Goal: Task Accomplishment & Management: Complete application form

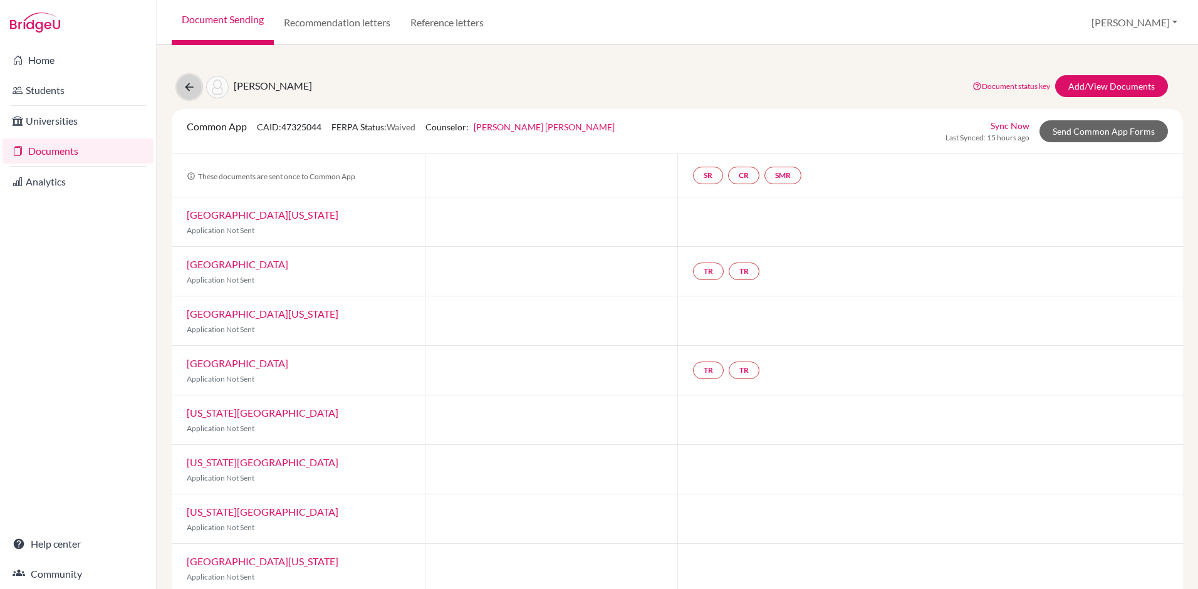
click at [194, 84] on icon at bounding box center [189, 87] width 13 height 13
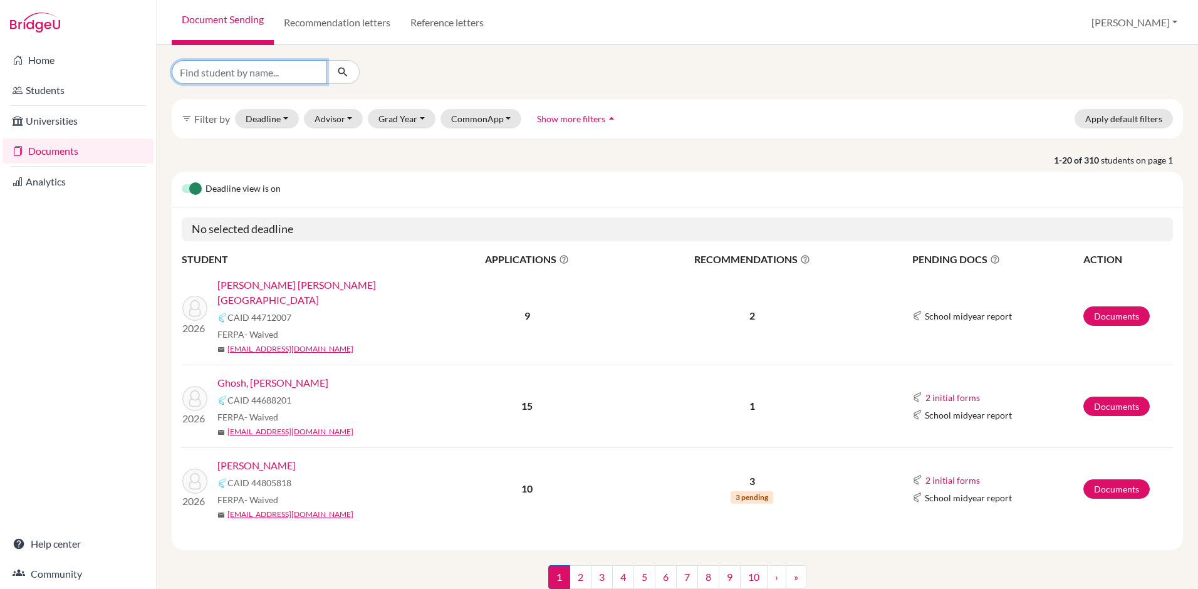
click at [290, 74] on input "Find student by name..." at bounding box center [249, 72] width 155 height 24
type input "[PERSON_NAME]"
click button "submit" at bounding box center [342, 72] width 33 height 24
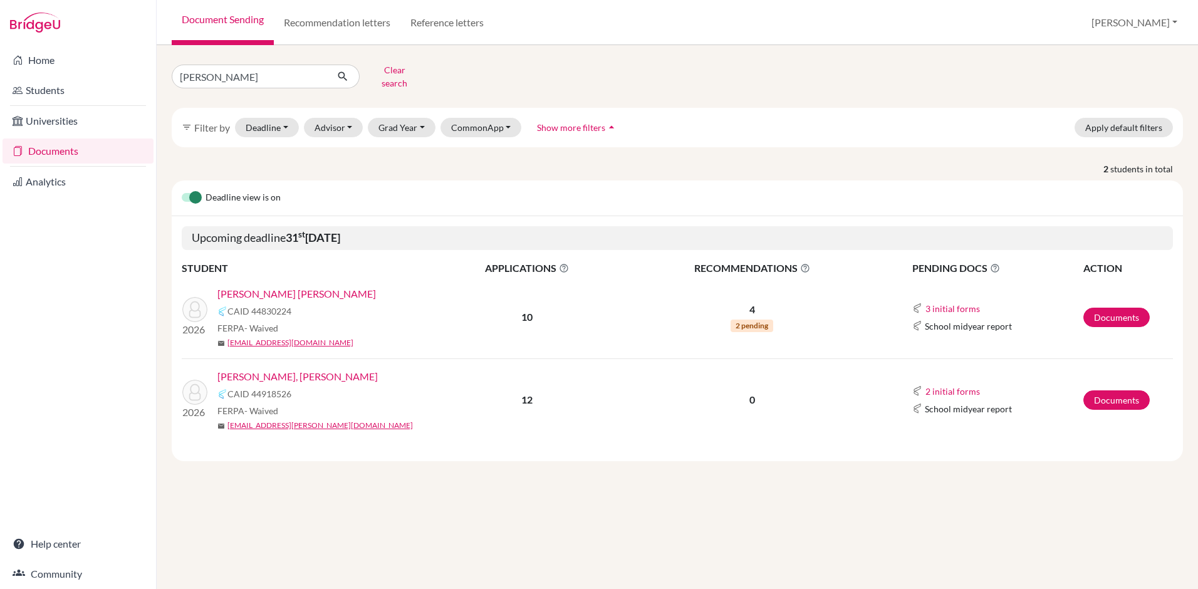
click at [274, 286] on link "[PERSON_NAME] [PERSON_NAME]" at bounding box center [296, 293] width 158 height 15
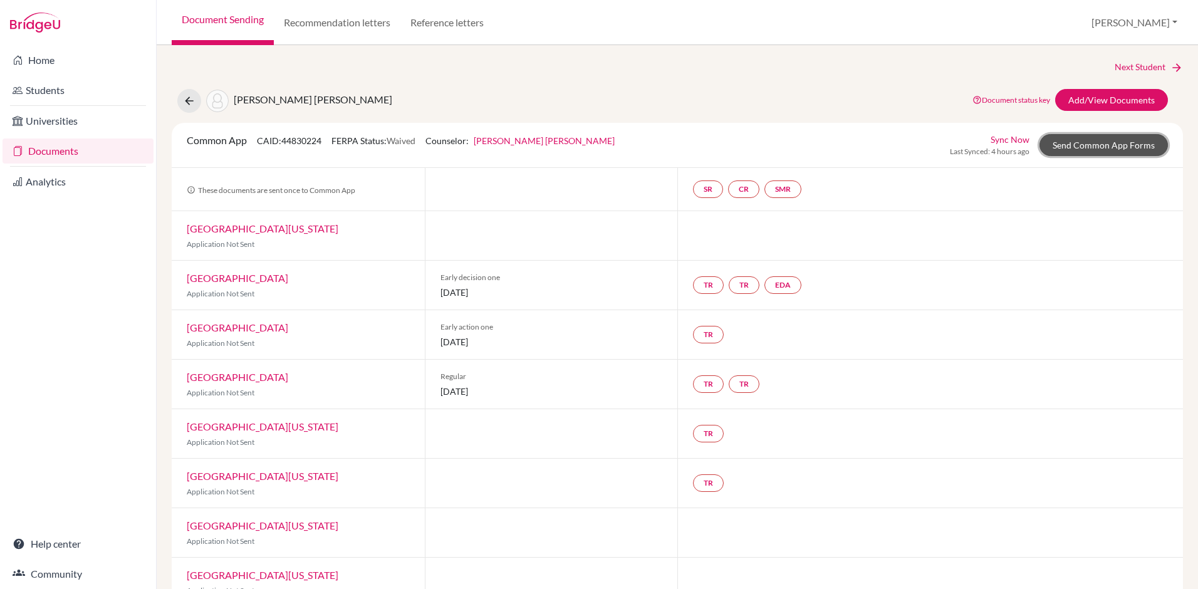
click at [1071, 147] on link "Send Common App Forms" at bounding box center [1103, 145] width 128 height 22
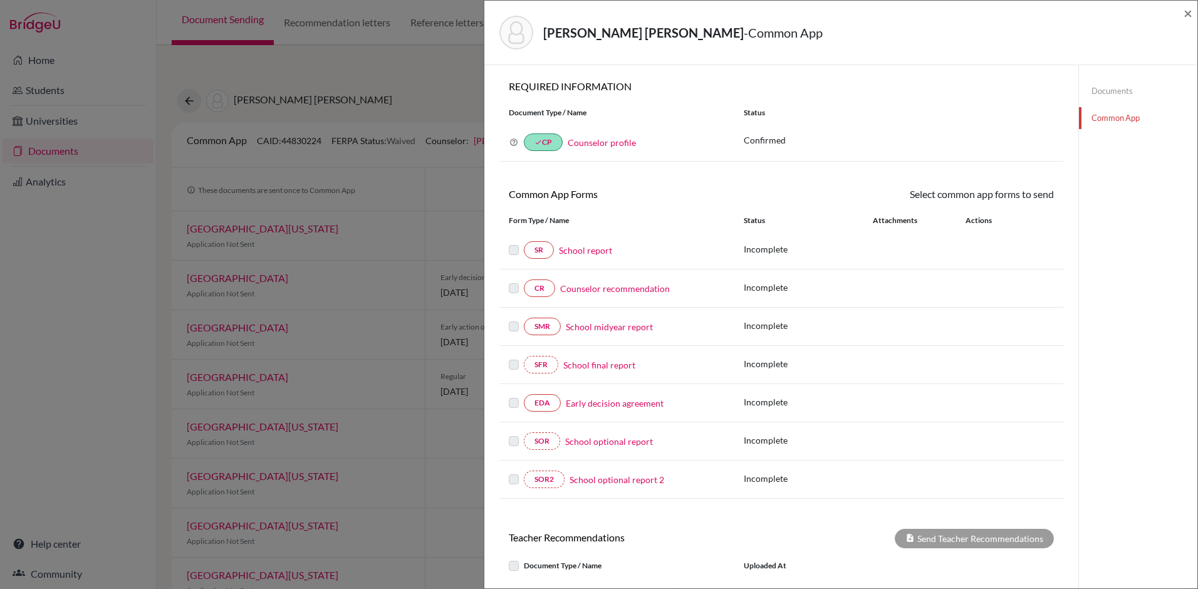
click at [1100, 91] on link "Documents" at bounding box center [1138, 91] width 118 height 22
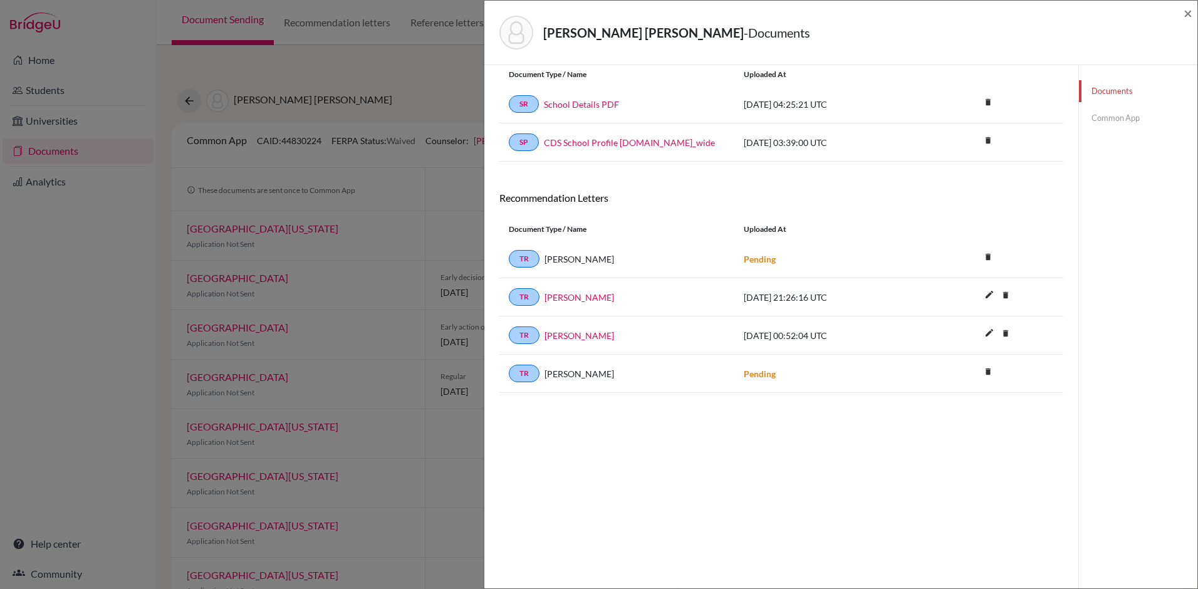
scroll to position [42, 0]
click at [985, 261] on icon "delete" at bounding box center [987, 255] width 19 height 19
click at [945, 329] on button "Delete" at bounding box center [948, 325] width 57 height 19
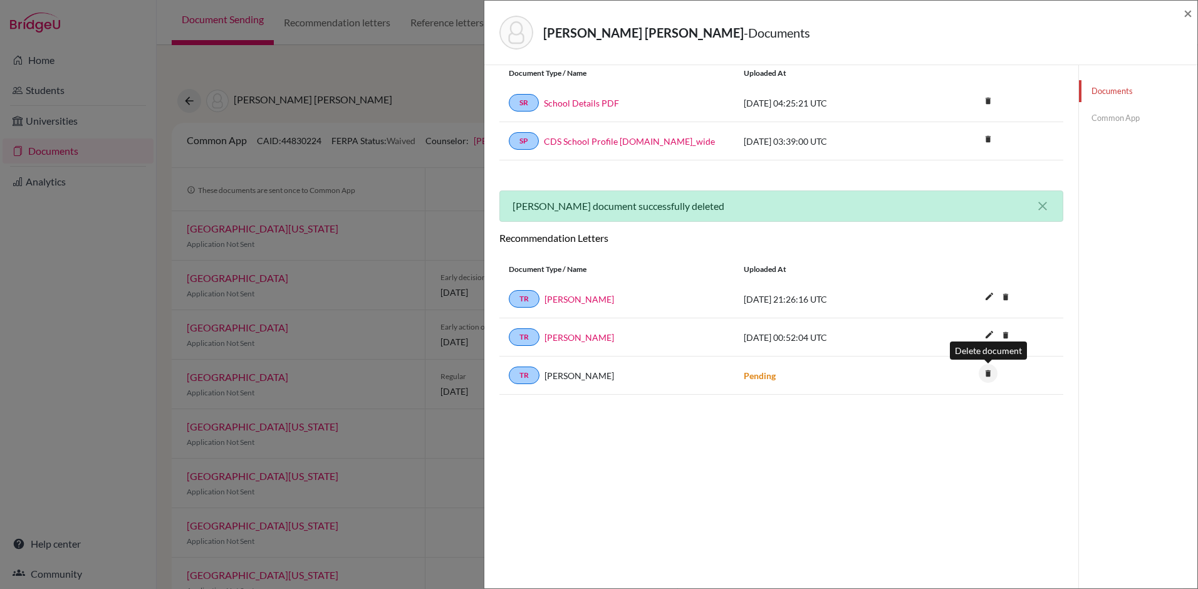
click at [985, 376] on icon "delete" at bounding box center [987, 373] width 19 height 19
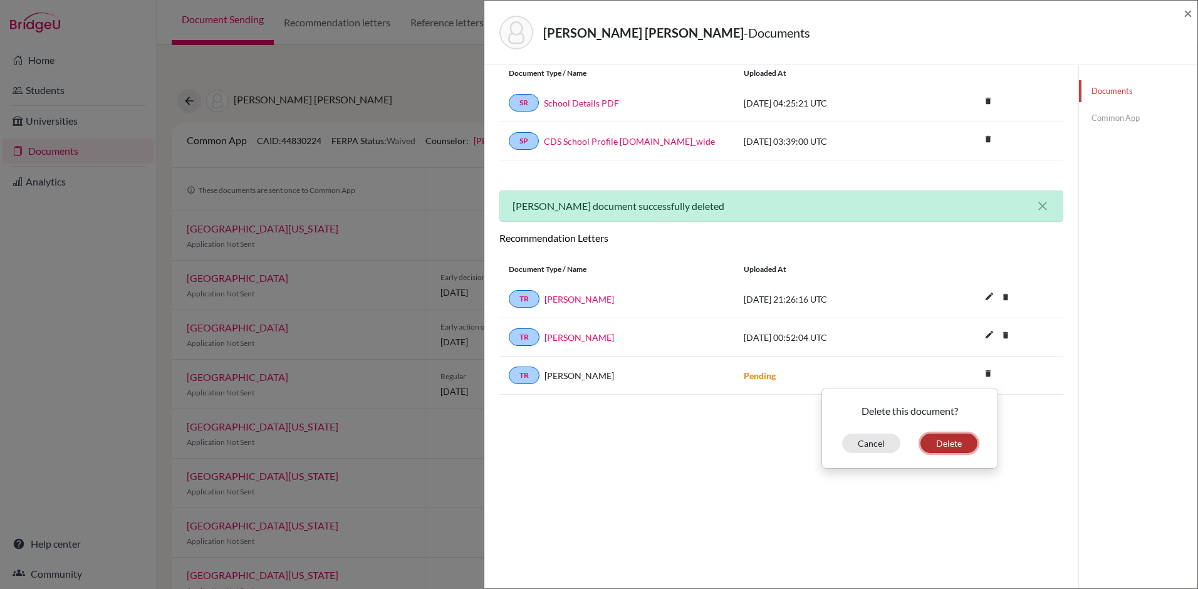
click at [948, 442] on button "Delete" at bounding box center [948, 442] width 57 height 19
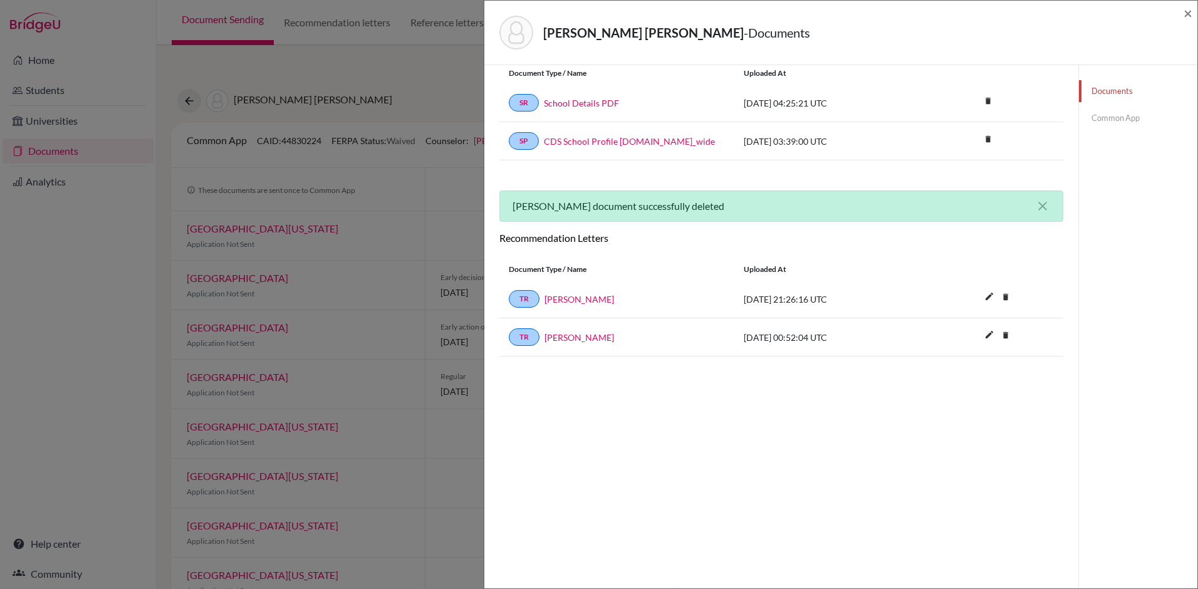
scroll to position [0, 0]
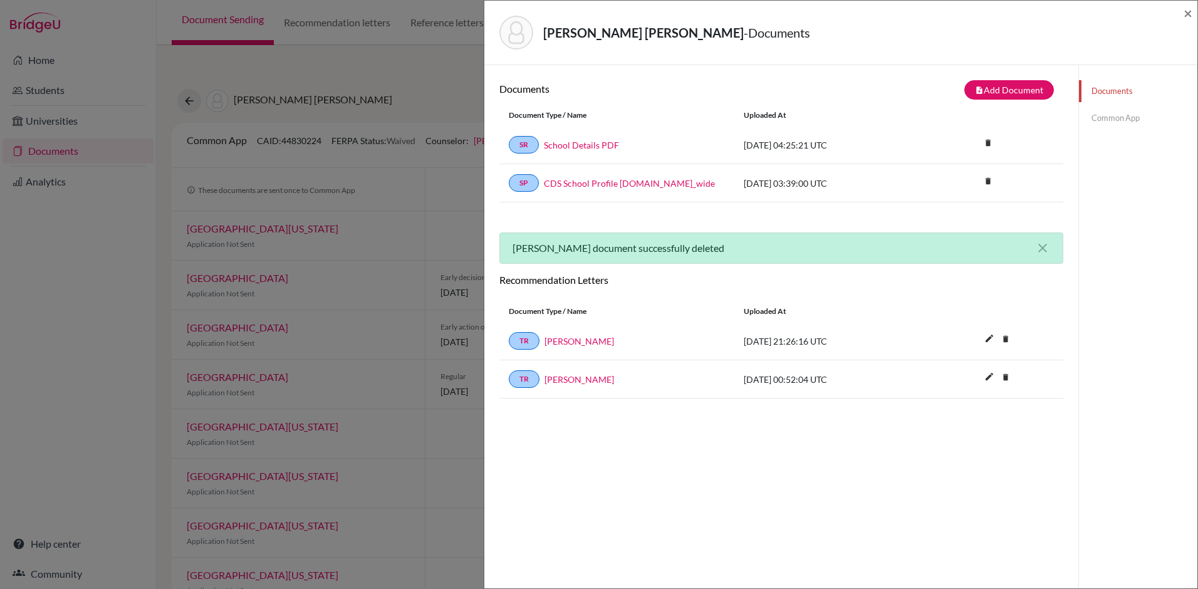
click at [1110, 122] on link "Common App" at bounding box center [1138, 118] width 118 height 22
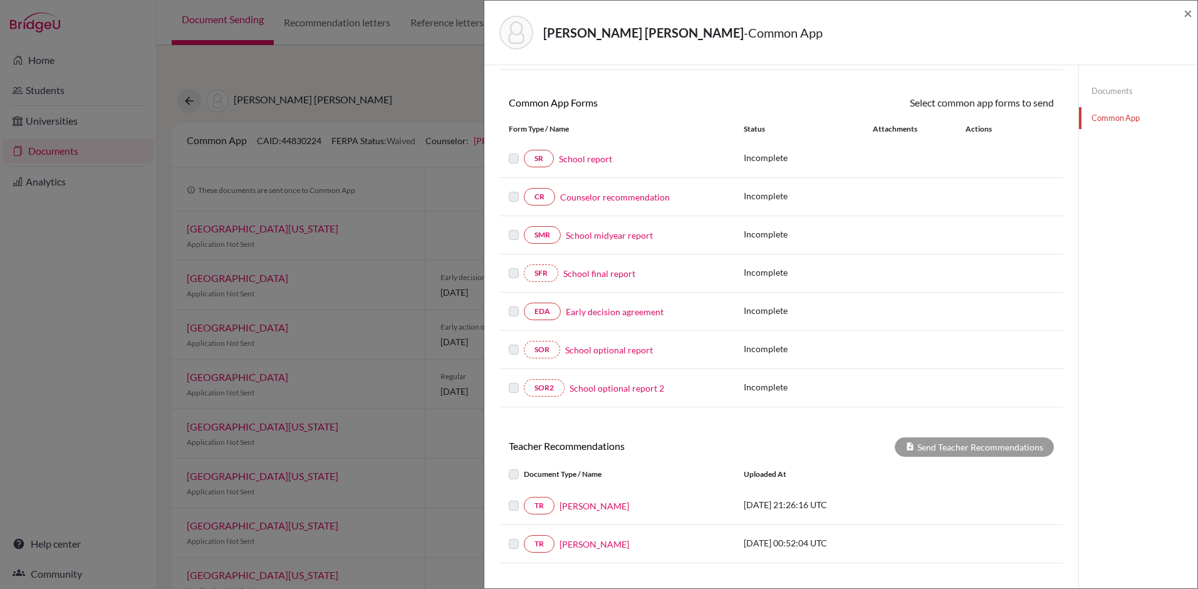
scroll to position [201, 0]
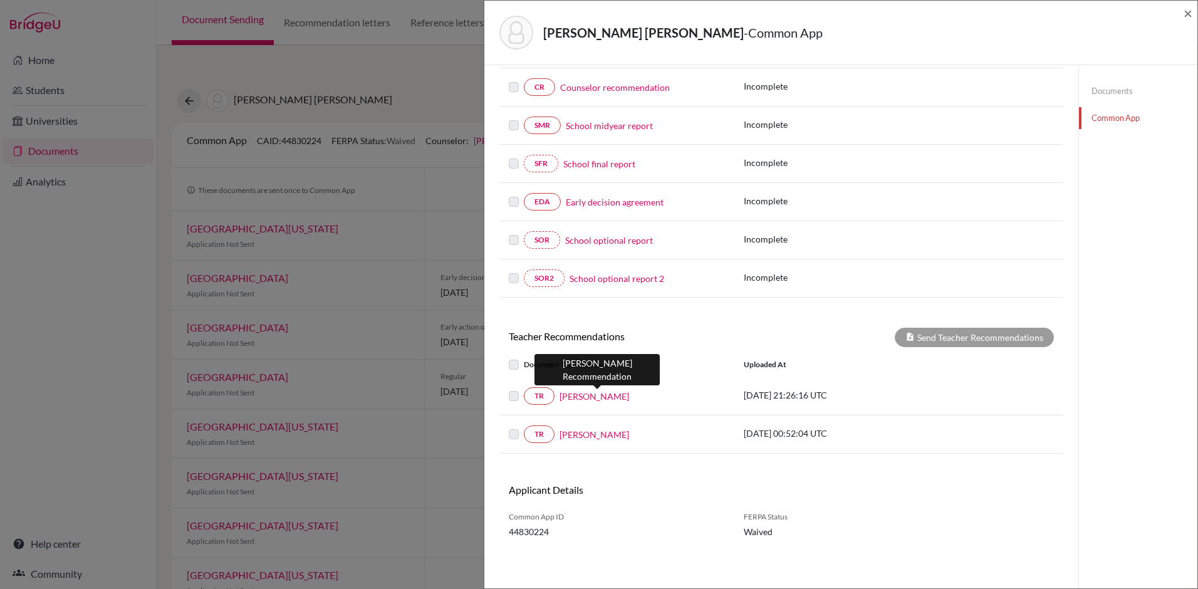
click at [592, 396] on link "Vanessa Necolettos" at bounding box center [594, 396] width 70 height 13
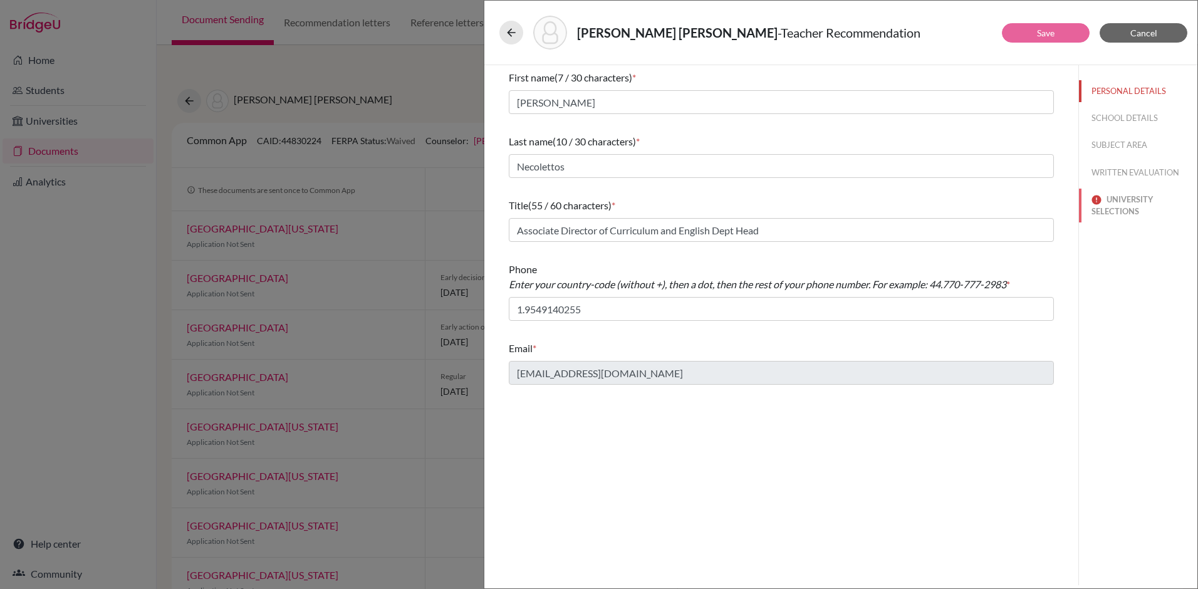
click at [1121, 200] on button "UNIVERSITY SELECTIONS" at bounding box center [1138, 206] width 118 height 34
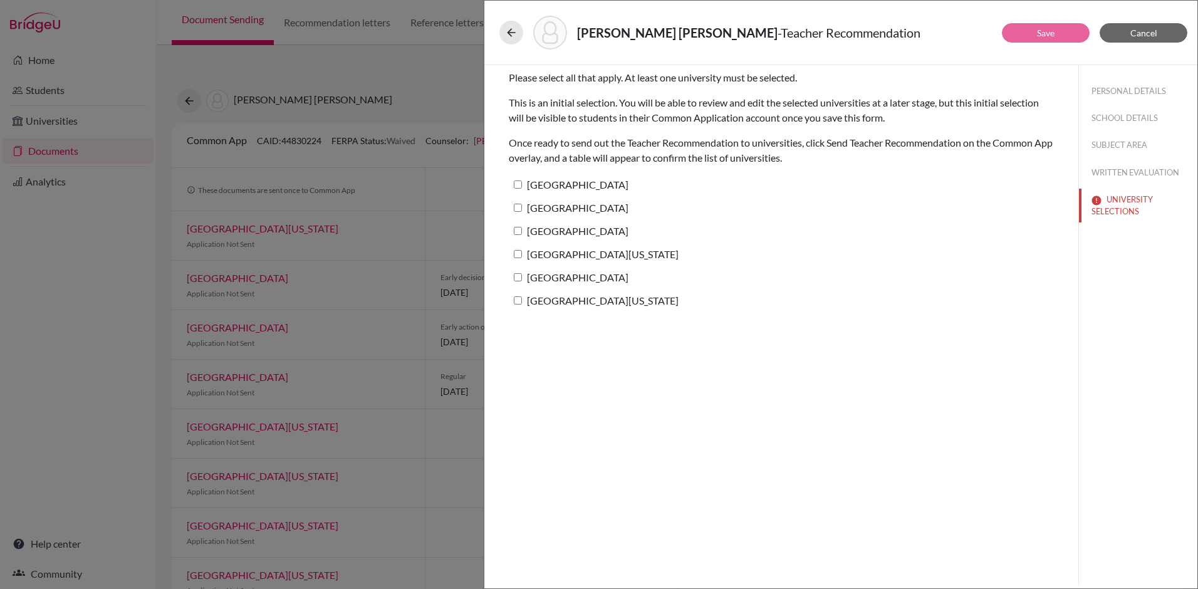
click at [518, 185] on input "Duke University" at bounding box center [518, 184] width 8 height 8
checkbox input "true"
drag, startPoint x: 518, startPoint y: 205, endPoint x: 519, endPoint y: 219, distance: 13.8
click at [518, 205] on input "Boston College" at bounding box center [518, 208] width 8 height 8
checkbox input "true"
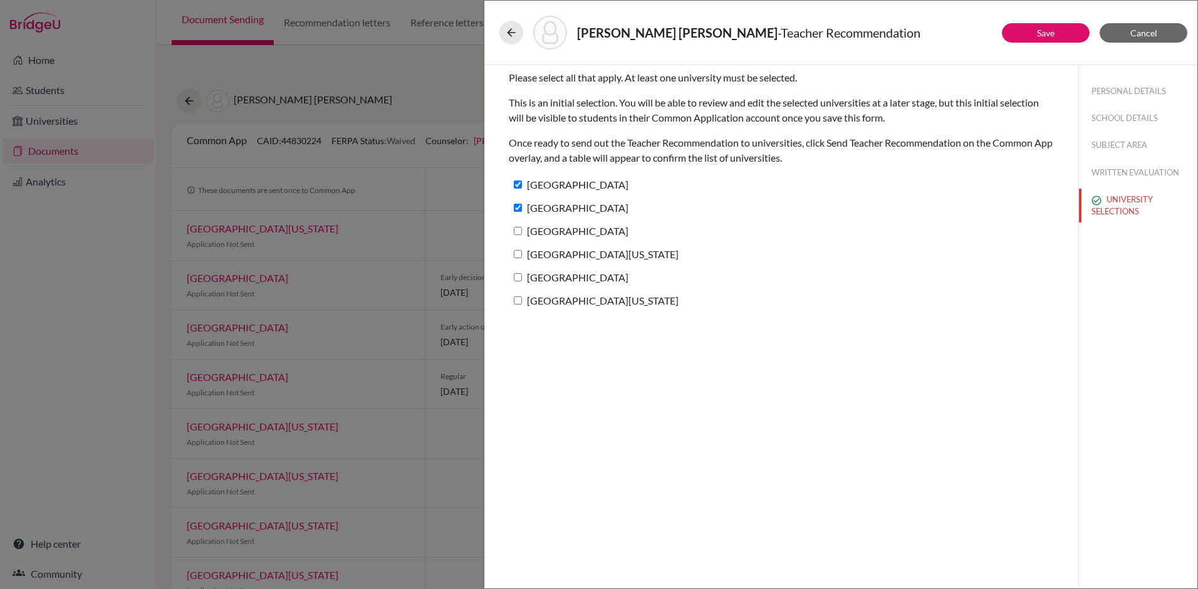
click at [517, 234] on input "Northeastern University" at bounding box center [518, 231] width 8 height 8
checkbox input "true"
click at [517, 254] on input "University of Michigan" at bounding box center [518, 254] width 8 height 8
checkbox input "true"
click at [519, 278] on input "American University" at bounding box center [518, 277] width 8 height 8
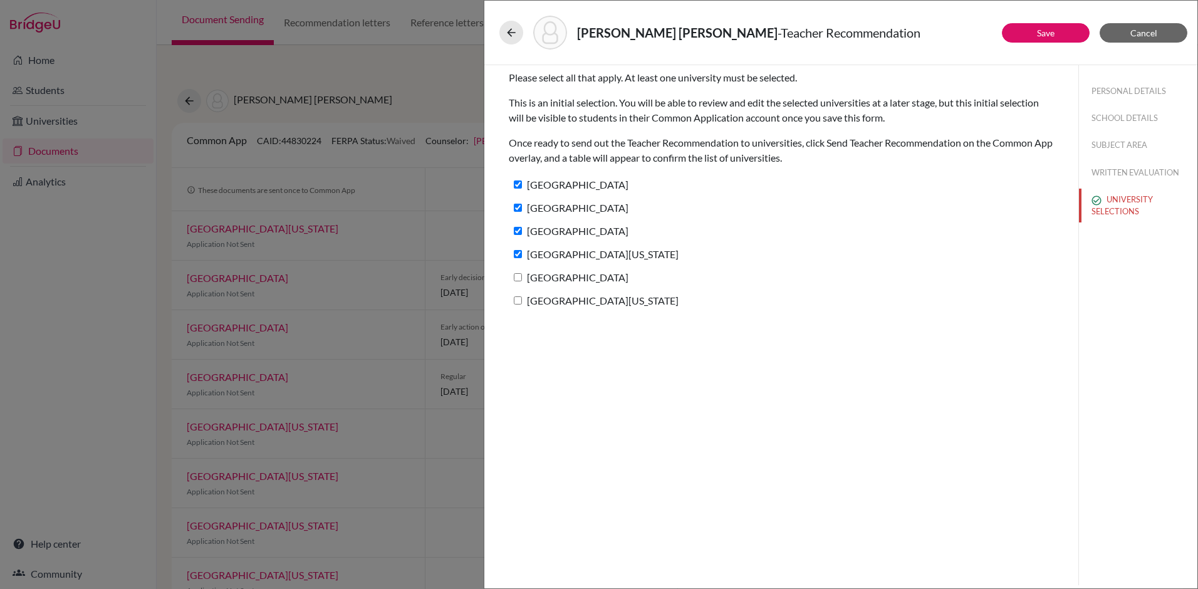
checkbox input "true"
click at [518, 298] on input "University of Colorado Boulder" at bounding box center [518, 300] width 8 height 8
checkbox input "true"
click at [1051, 33] on link "Save" at bounding box center [1046, 33] width 18 height 11
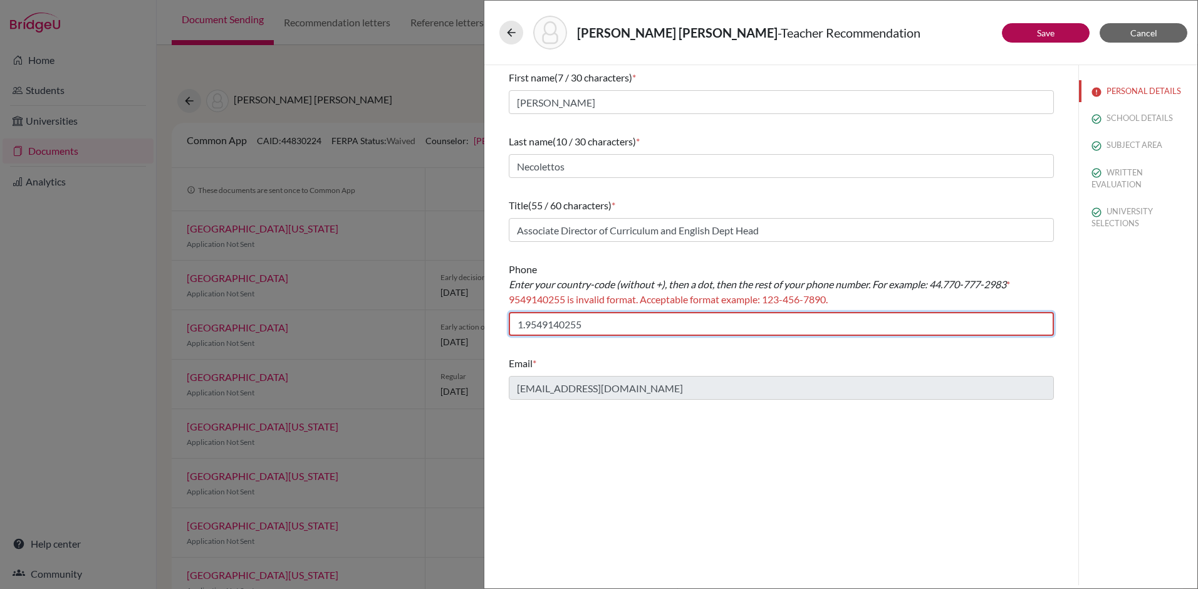
click at [543, 326] on input "1.9549140255" at bounding box center [781, 324] width 545 height 24
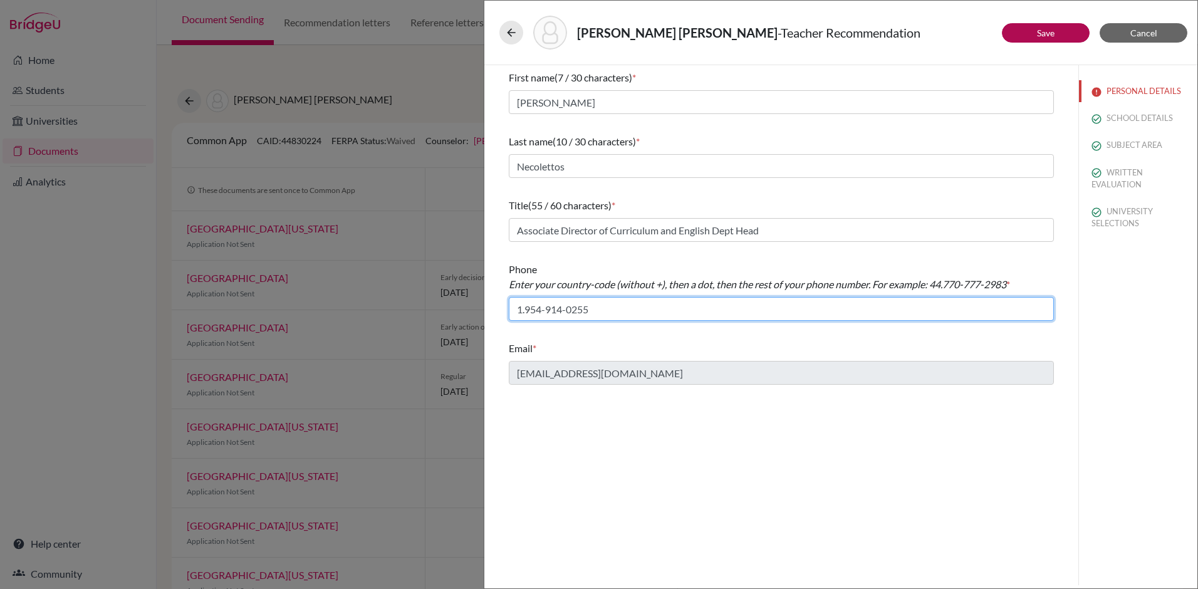
type input "1.954-914-0255"
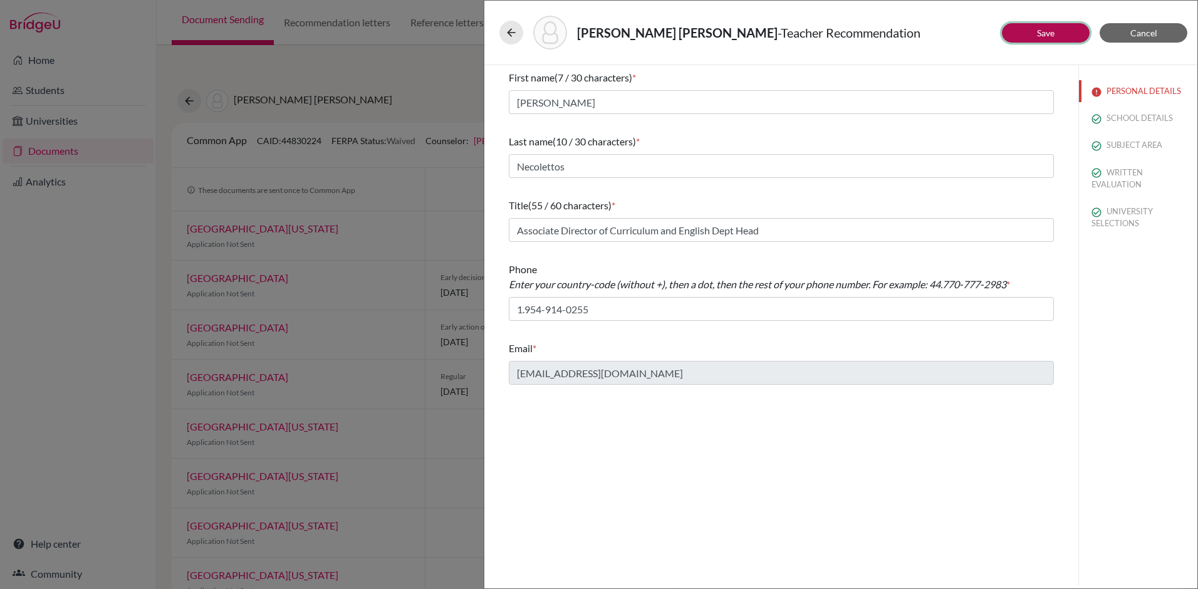
click at [1052, 30] on link "Save" at bounding box center [1046, 33] width 18 height 11
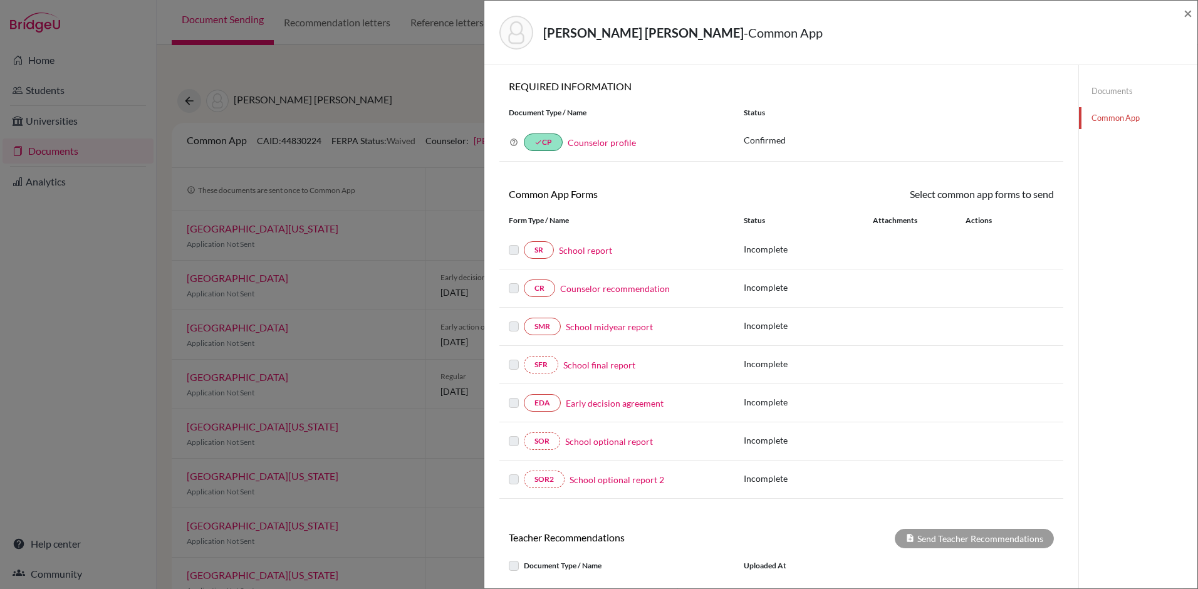
scroll to position [201, 0]
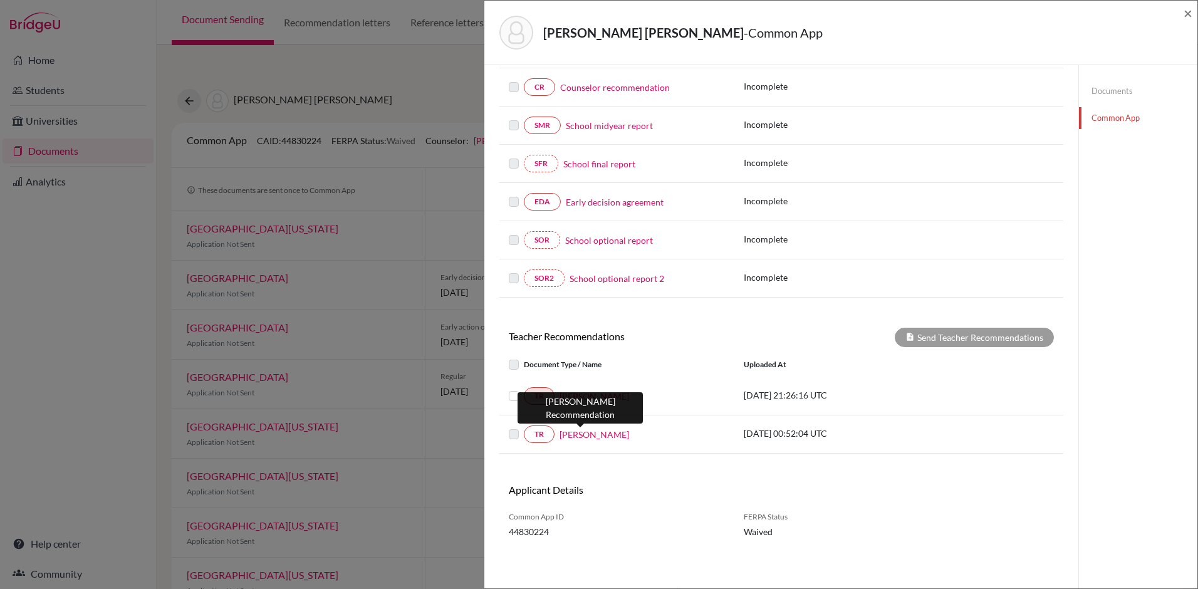
click at [581, 437] on link "Paul Carpy" at bounding box center [594, 434] width 70 height 13
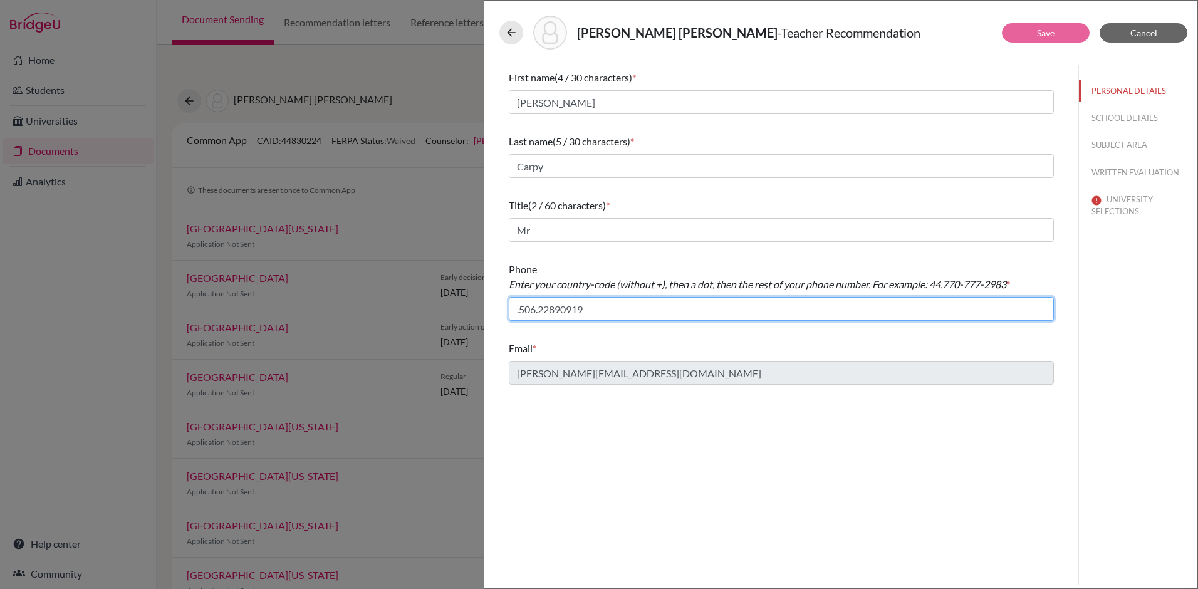
click at [519, 308] on input ".506.22890919" at bounding box center [781, 309] width 545 height 24
type input "506.22890919"
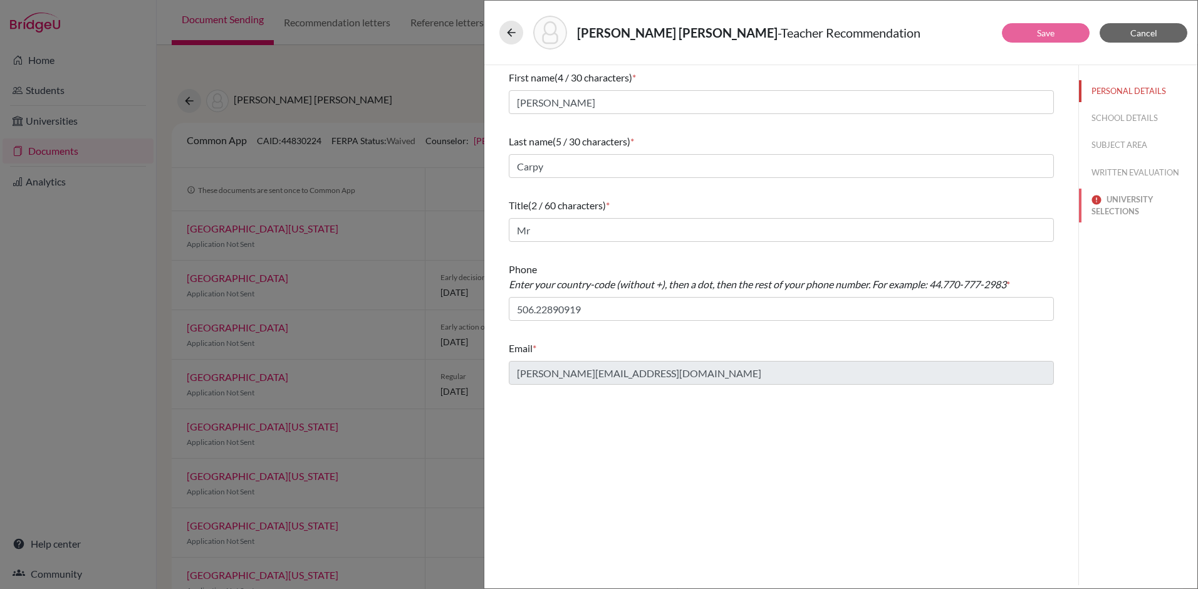
click at [1121, 195] on button "UNIVERSITY SELECTIONS" at bounding box center [1138, 206] width 118 height 34
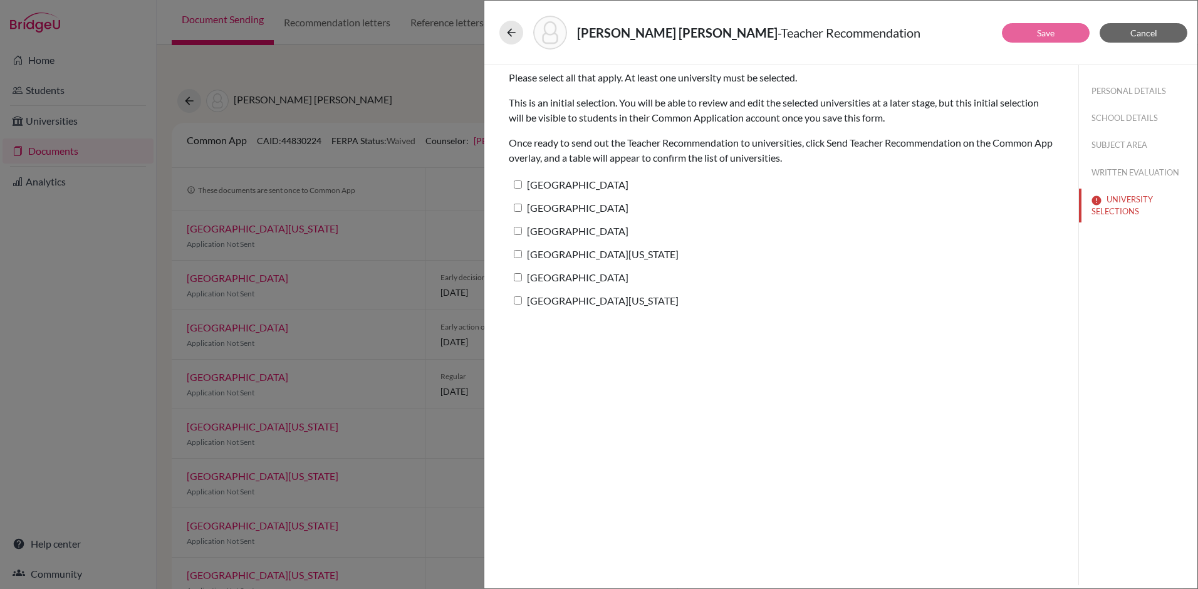
click at [519, 186] on input "Duke University" at bounding box center [518, 184] width 8 height 8
checkbox input "true"
click at [516, 210] on input "Boston College" at bounding box center [518, 208] width 8 height 8
checkbox input "true"
click at [519, 235] on label "Northeastern University" at bounding box center [569, 231] width 120 height 18
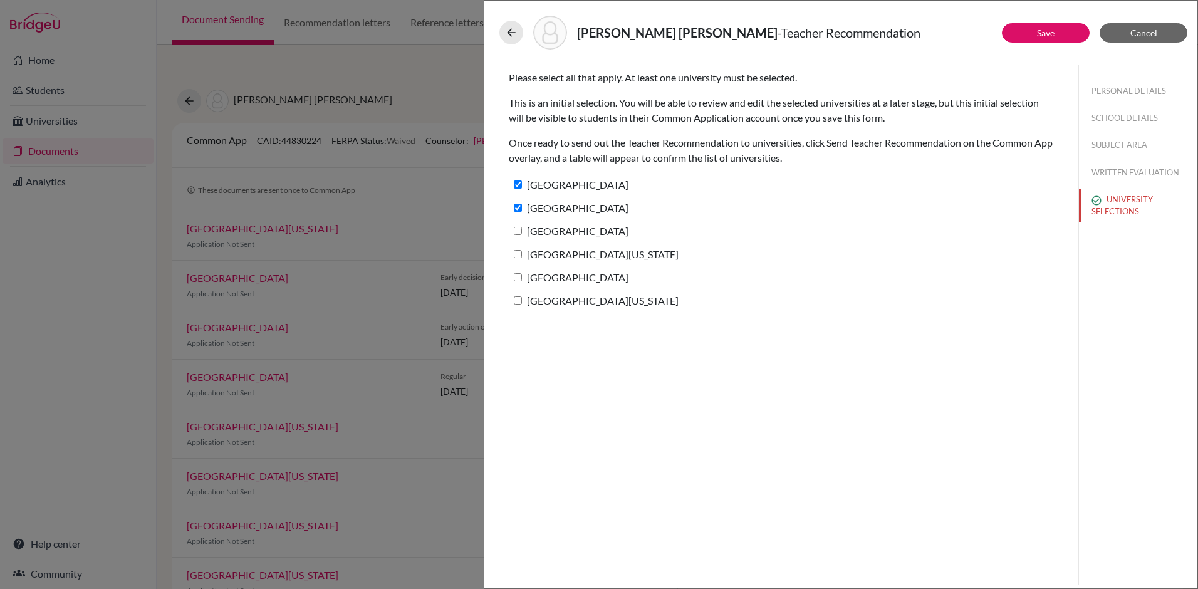
click at [519, 235] on input "Northeastern University" at bounding box center [518, 231] width 8 height 8
checkbox input "true"
click at [521, 258] on label "University of Michigan" at bounding box center [594, 254] width 170 height 18
click at [521, 258] on input "University of Michigan" at bounding box center [518, 254] width 8 height 8
checkbox input "true"
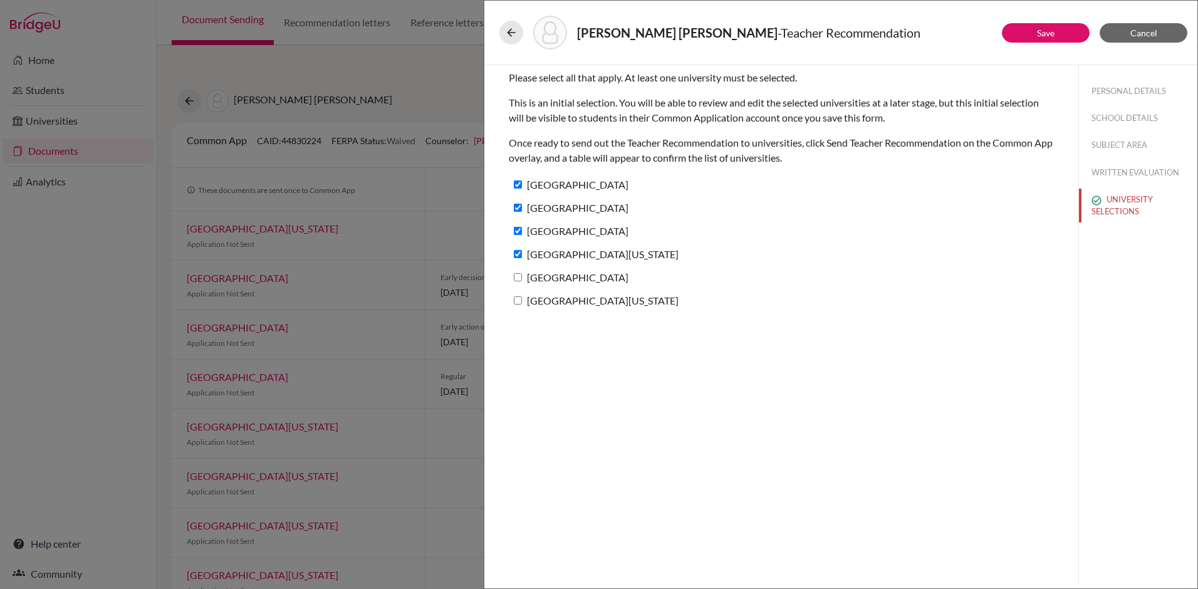
click at [518, 276] on input "American University" at bounding box center [518, 277] width 8 height 8
checkbox input "true"
click at [520, 301] on input "University of Colorado Boulder" at bounding box center [518, 300] width 8 height 8
checkbox input "true"
click at [1064, 33] on button "Save" at bounding box center [1046, 32] width 88 height 19
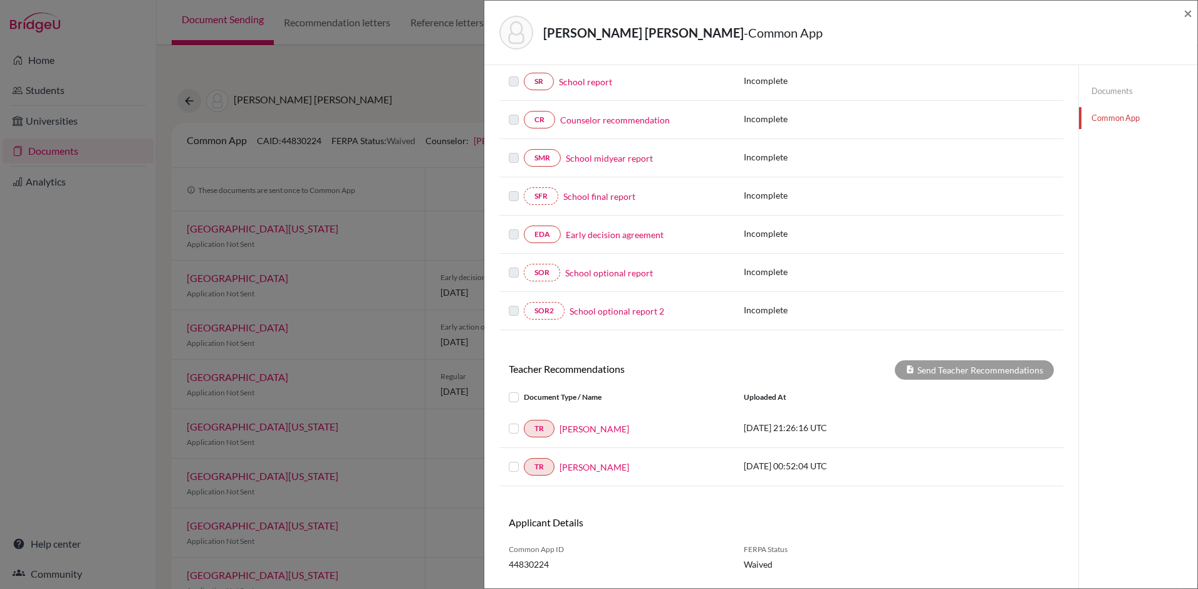
scroll to position [201, 0]
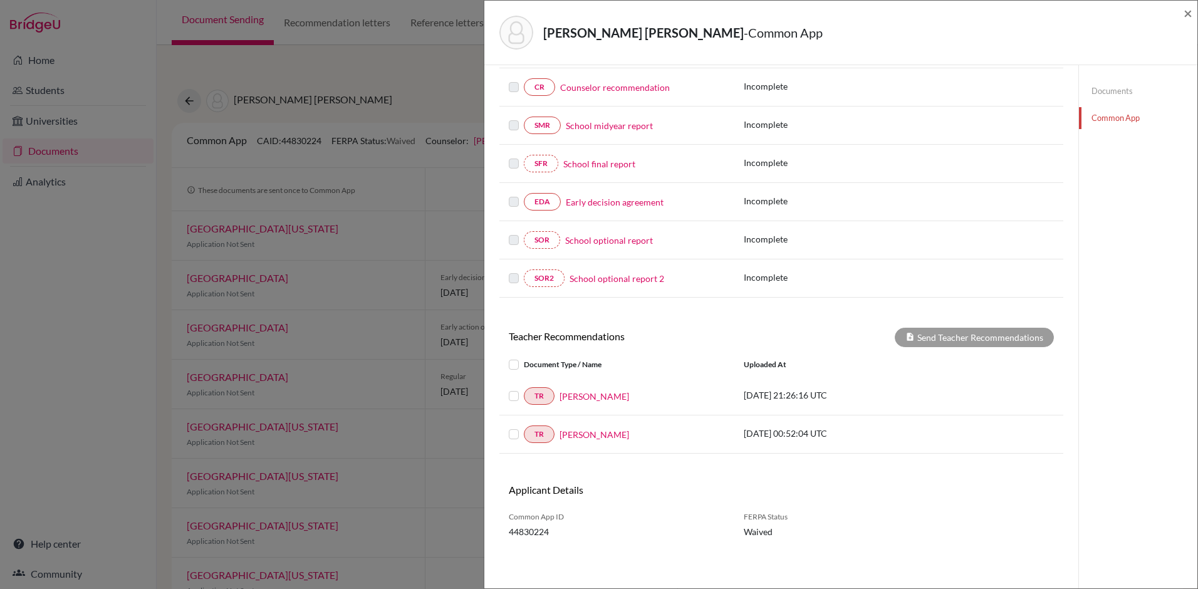
click at [524, 357] on label at bounding box center [524, 357] width 0 height 0
click at [0, 0] on input "checkbox" at bounding box center [0, 0] width 0 height 0
click at [957, 333] on button "Send Teacher Recommendations" at bounding box center [974, 337] width 159 height 19
